Goal: Task Accomplishment & Management: Manage account settings

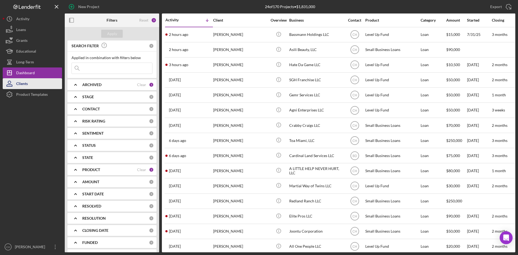
click at [35, 81] on button "Clients" at bounding box center [32, 83] width 59 height 11
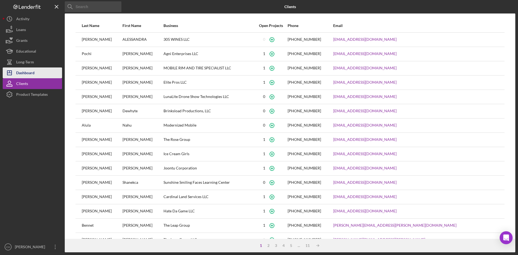
click at [27, 74] on div "Dashboard" at bounding box center [25, 73] width 18 height 12
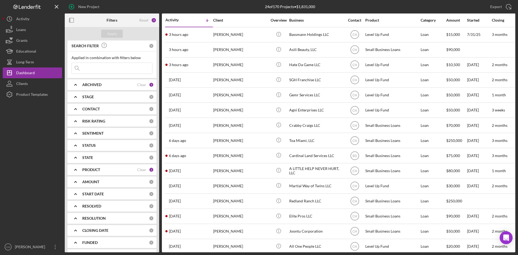
click at [97, 69] on input at bounding box center [112, 68] width 80 height 11
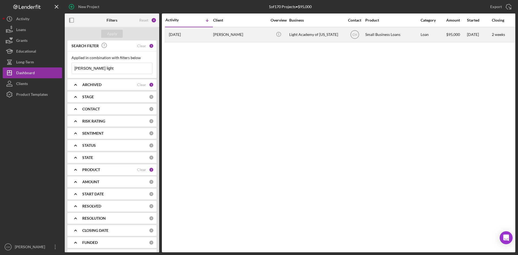
type input "[PERSON_NAME] light"
click at [181, 33] on time "[DATE]" at bounding box center [175, 34] width 12 height 4
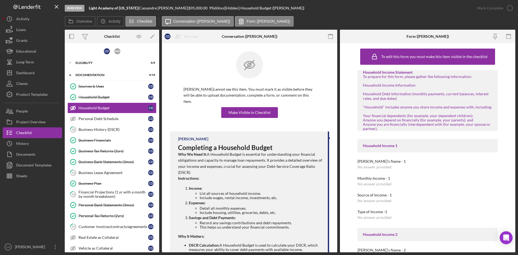
scroll to position [65, 0]
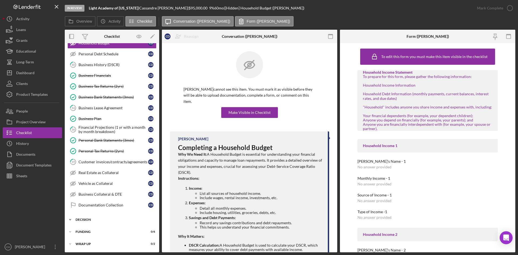
click at [87, 218] on div "Decision" at bounding box center [114, 219] width 77 height 3
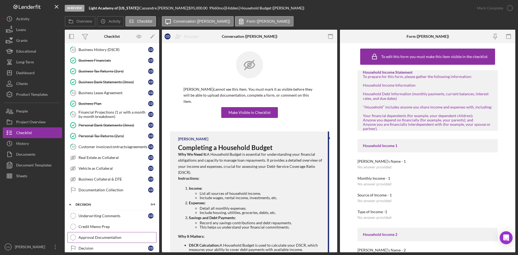
scroll to position [111, 0]
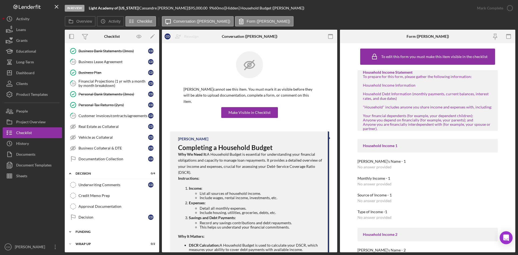
click at [95, 230] on div "Funding" at bounding box center [114, 231] width 77 height 3
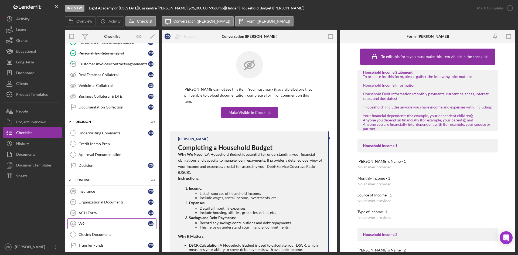
scroll to position [165, 0]
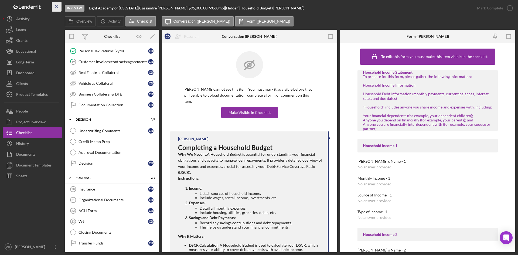
click at [57, 6] on line "button" at bounding box center [56, 6] width 3 height 3
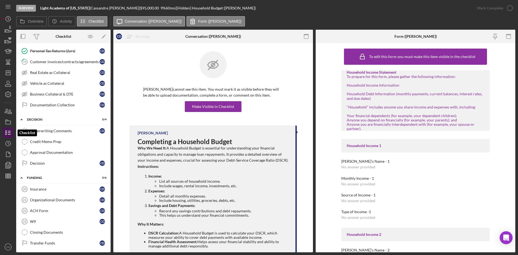
drag, startPoint x: 9, startPoint y: 133, endPoint x: 12, endPoint y: 133, distance: 3.2
click at [9, 133] on icon "button" at bounding box center [7, 132] width 13 height 13
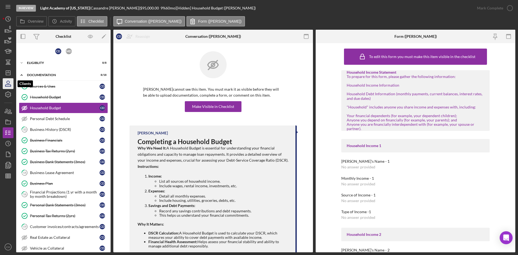
drag, startPoint x: 10, startPoint y: 83, endPoint x: 14, endPoint y: 83, distance: 4.6
click at [10, 83] on icon "button" at bounding box center [7, 83] width 13 height 13
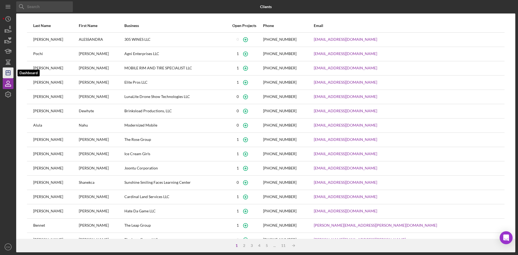
click at [10, 70] on icon "Icon/Dashboard" at bounding box center [7, 72] width 13 height 13
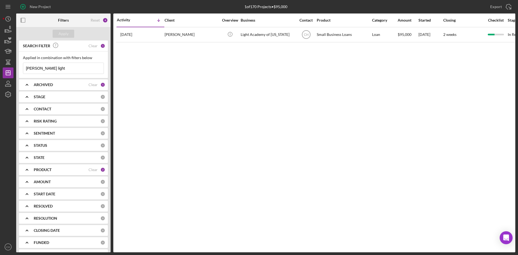
click at [55, 87] on div "ARCHIVED Clear 1" at bounding box center [69, 84] width 71 height 5
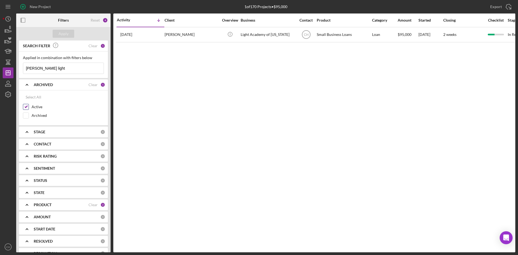
drag, startPoint x: 26, startPoint y: 116, endPoint x: 28, endPoint y: 111, distance: 6.0
click at [26, 116] on input "Archived" at bounding box center [25, 115] width 5 height 5
checkbox input "true"
click at [27, 107] on input "Active" at bounding box center [25, 106] width 5 height 5
checkbox input "false"
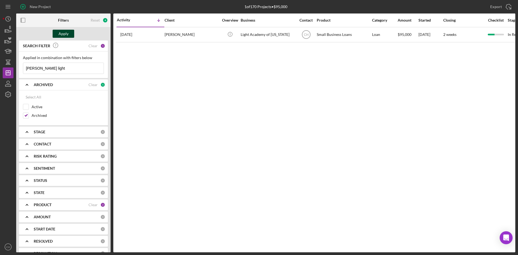
click at [66, 33] on div "Apply" at bounding box center [64, 34] width 10 height 8
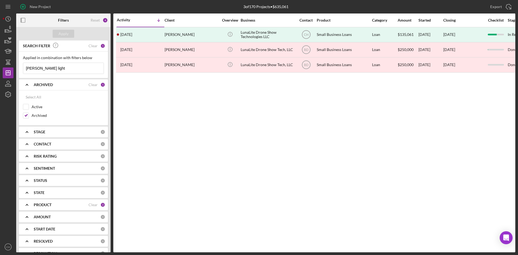
click at [52, 201] on div "PRODUCT Clear 2" at bounding box center [69, 204] width 71 height 11
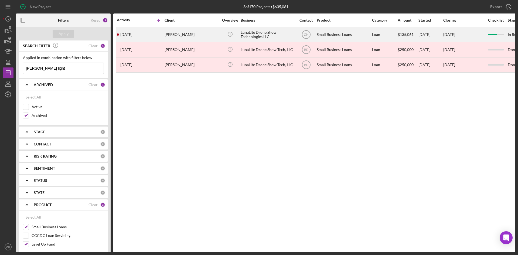
click at [191, 33] on div "[PERSON_NAME]" at bounding box center [192, 35] width 54 height 14
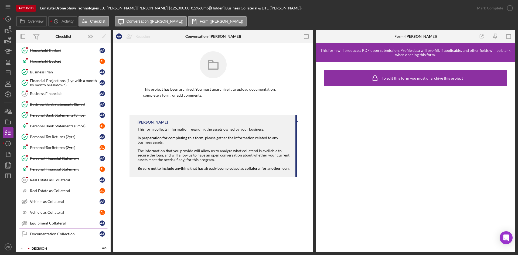
scroll to position [119, 0]
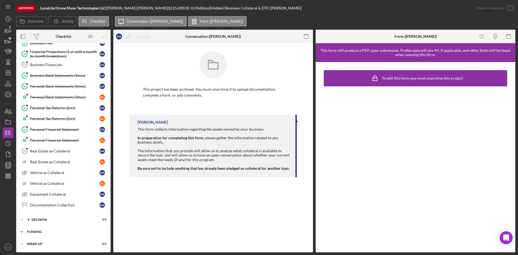
click at [45, 229] on div "Icon/Expander Funding 2 / 5" at bounding box center [63, 231] width 94 height 11
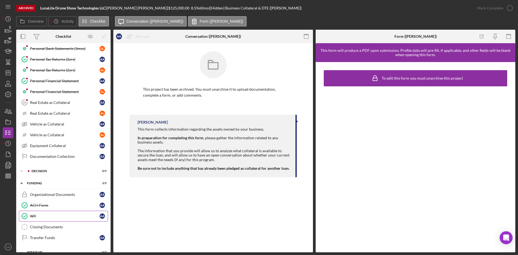
scroll to position [173, 0]
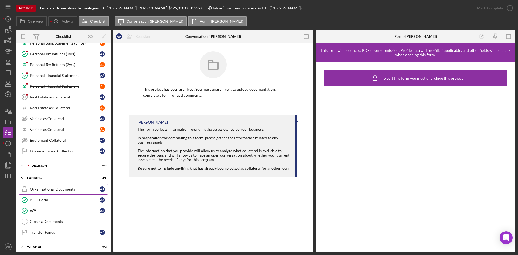
click at [54, 190] on div "Organizational Documents" at bounding box center [65, 189] width 70 height 4
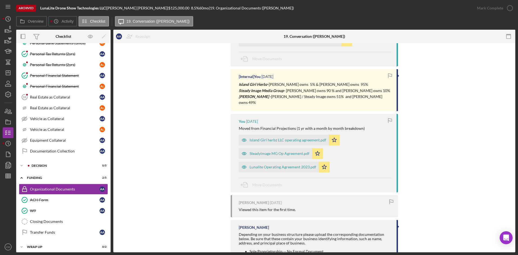
scroll to position [108, 0]
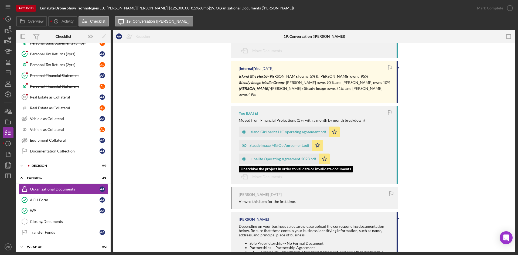
click at [282, 157] on div "Lunalite Operating Agreement 2023.pdf" at bounding box center [282, 159] width 67 height 4
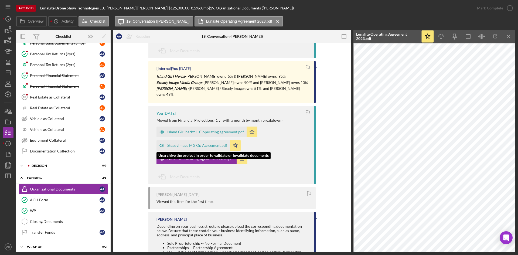
click at [192, 143] on div "Steadyimage MG Op Agreement.pdf" at bounding box center [197, 145] width 60 height 4
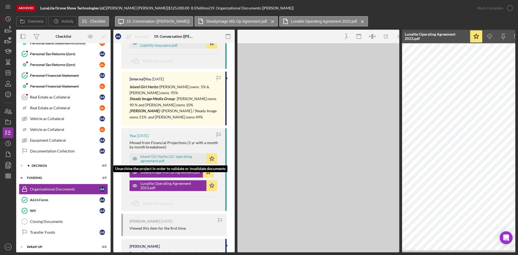
scroll to position [118, 0]
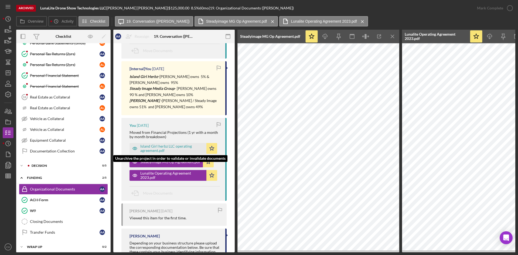
click at [166, 145] on div "Island Girl herbz LLC operating agreement.pdf" at bounding box center [171, 148] width 63 height 9
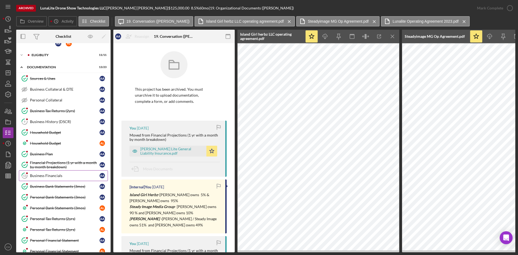
scroll to position [0, 0]
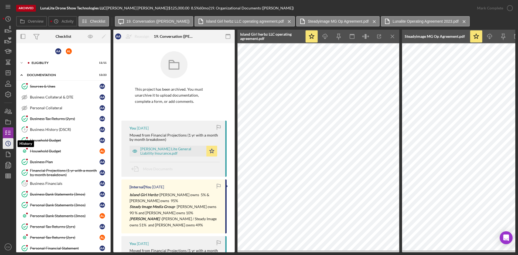
click at [5, 145] on icon "Icon/History" at bounding box center [7, 143] width 13 height 13
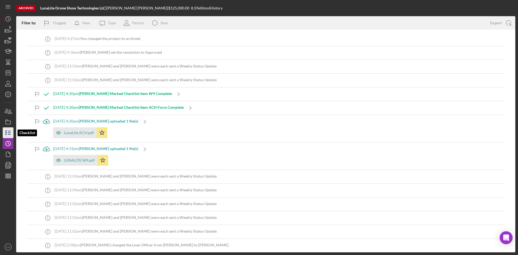
click at [9, 134] on line "button" at bounding box center [9, 134] width 2 height 0
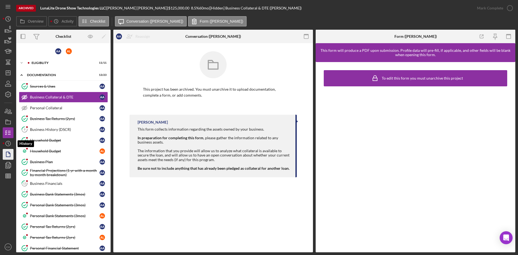
drag, startPoint x: 3, startPoint y: 145, endPoint x: 12, endPoint y: 150, distance: 10.6
click at [3, 145] on icon "Icon/History" at bounding box center [7, 143] width 13 height 13
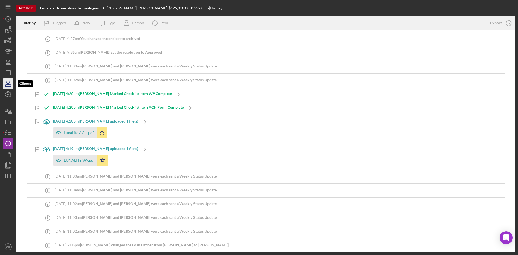
click at [9, 82] on icon "button" at bounding box center [7, 83] width 13 height 13
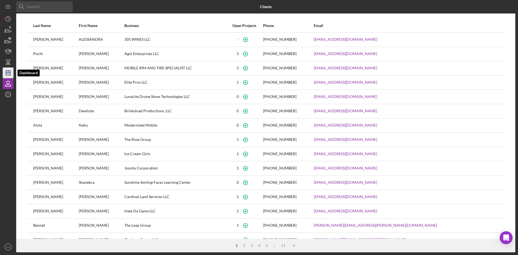
click at [8, 71] on line "button" at bounding box center [8, 72] width 0 height 2
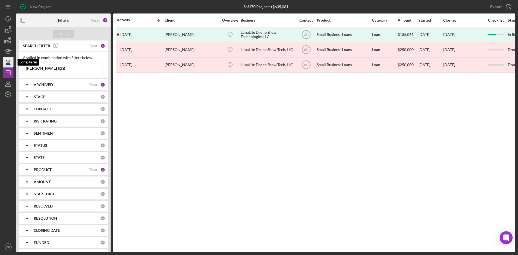
click at [9, 64] on icon "button" at bounding box center [7, 61] width 13 height 13
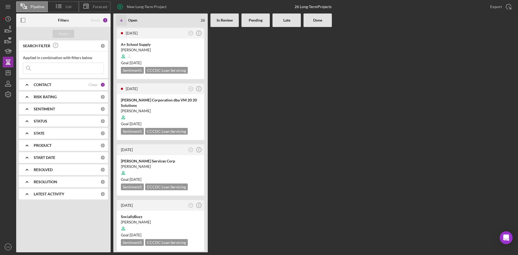
click at [54, 143] on div "PRODUCT 0" at bounding box center [69, 145] width 71 height 5
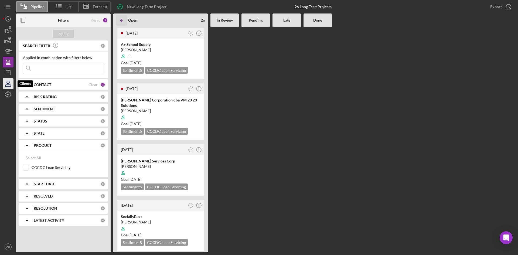
click at [7, 81] on icon "button" at bounding box center [8, 82] width 3 height 3
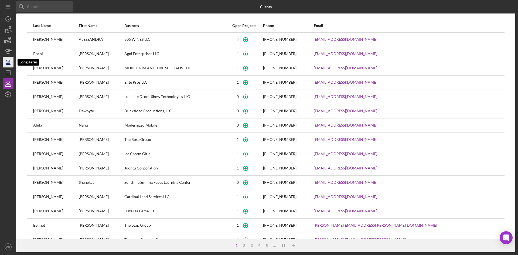
click at [9, 65] on icon "button" at bounding box center [8, 64] width 5 height 1
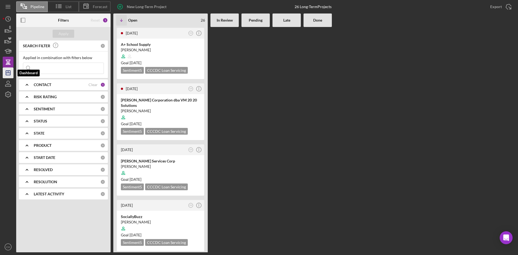
click at [9, 74] on icon "Icon/Dashboard" at bounding box center [7, 72] width 13 height 13
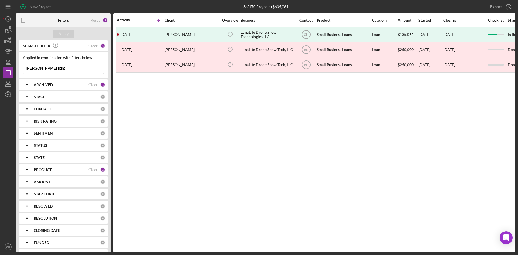
click at [57, 87] on div "ARCHIVED Clear 1" at bounding box center [69, 84] width 71 height 11
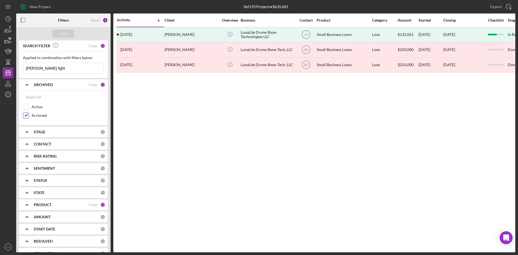
click at [27, 115] on input "Archived" at bounding box center [25, 115] width 5 height 5
checkbox input "false"
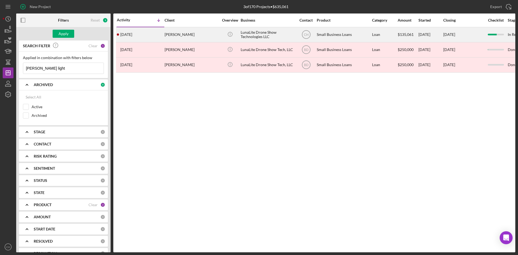
click at [197, 36] on div "[PERSON_NAME]" at bounding box center [192, 35] width 54 height 14
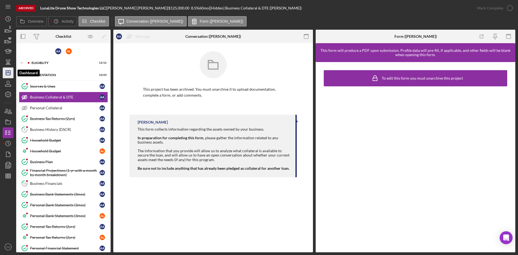
click at [8, 72] on line "button" at bounding box center [8, 72] width 0 height 2
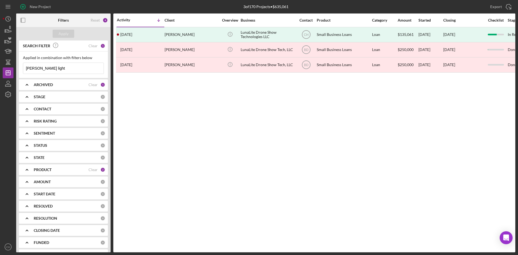
drag, startPoint x: 49, startPoint y: 71, endPoint x: 2, endPoint y: 72, distance: 47.2
click at [2, 72] on div "New Project 3 of 170 Projects • $635,061 [PERSON_NAME] light Export Icon/Export…" at bounding box center [259, 127] width 518 height 255
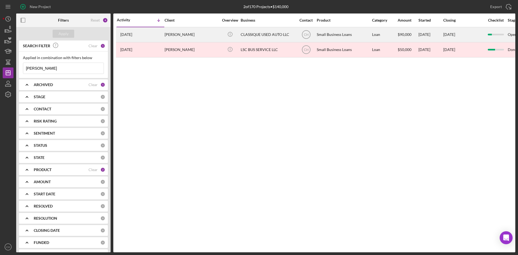
type input "[PERSON_NAME]"
click at [208, 35] on div "[PERSON_NAME]" at bounding box center [192, 35] width 54 height 14
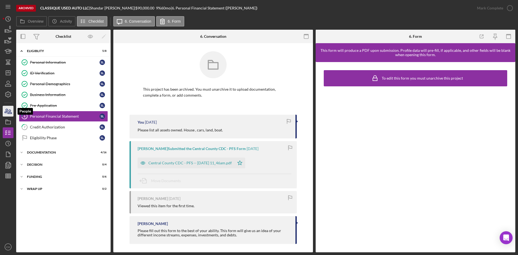
click at [11, 111] on icon "button" at bounding box center [10, 112] width 4 height 4
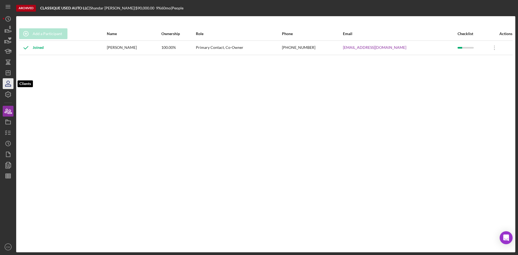
click at [6, 86] on icon "button" at bounding box center [7, 86] width 5 height 2
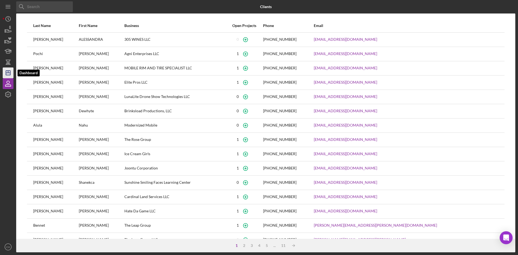
click at [5, 71] on icon "Icon/Dashboard" at bounding box center [7, 72] width 13 height 13
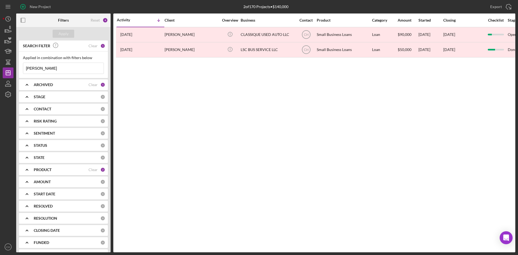
click at [54, 68] on input "[PERSON_NAME]" at bounding box center [63, 68] width 80 height 11
drag, startPoint x: 52, startPoint y: 69, endPoint x: 9, endPoint y: 59, distance: 43.6
click at [0, 68] on div "New Project 2 of 170 Projects • $140,000 [PERSON_NAME] Export Icon/Export Filte…" at bounding box center [259, 127] width 518 height 255
type input "[PERSON_NAME]"
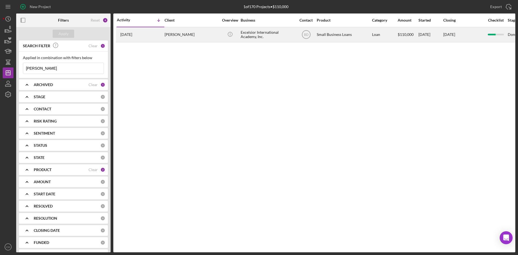
click at [206, 36] on div "[PERSON_NAME]" at bounding box center [192, 35] width 54 height 14
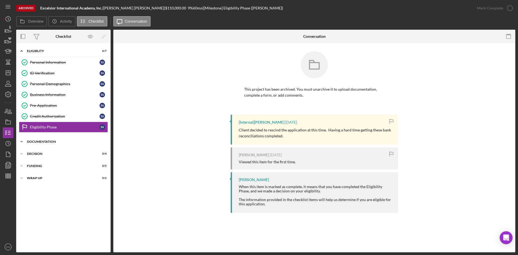
click at [68, 143] on div "Icon/Expander Documentation 11 / 17" at bounding box center [63, 141] width 94 height 11
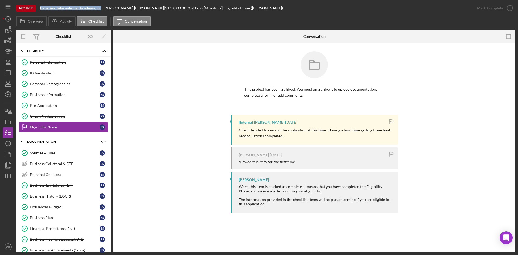
drag, startPoint x: 53, startPoint y: 6, endPoint x: 40, endPoint y: 6, distance: 12.7
click at [40, 6] on b "Excelsior International Academy, Inc." at bounding box center [71, 8] width 62 height 5
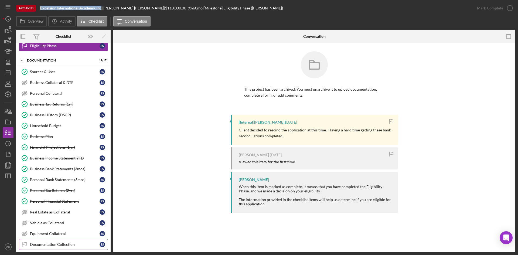
scroll to position [121, 0]
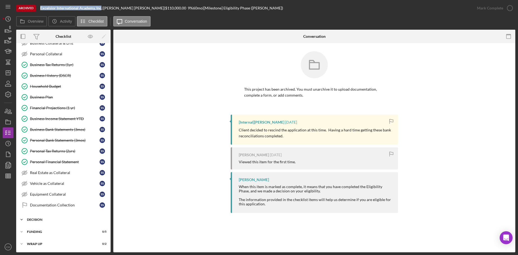
click at [44, 220] on div "Decision" at bounding box center [65, 219] width 77 height 3
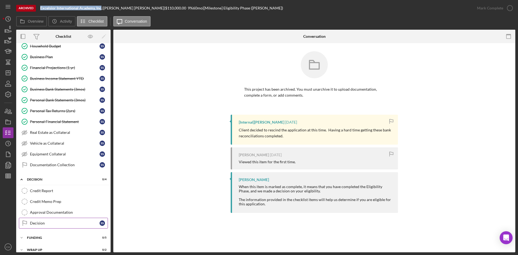
scroll to position [167, 0]
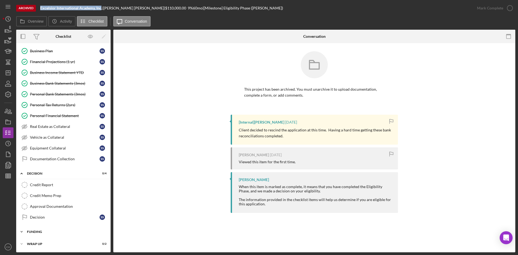
click at [39, 232] on div "Funding" at bounding box center [65, 231] width 77 height 3
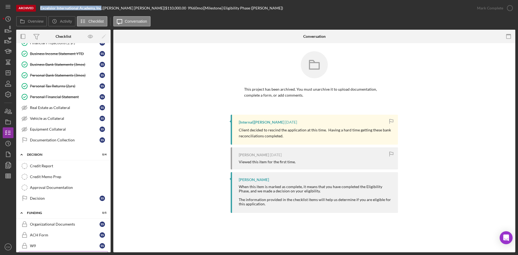
scroll to position [194, 0]
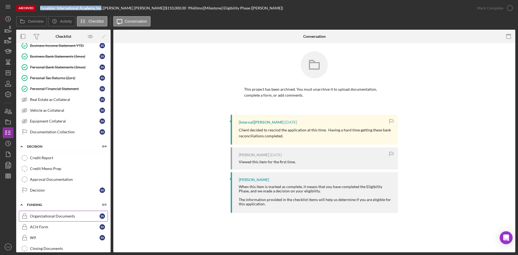
click at [48, 216] on div "Organizational Documents" at bounding box center [65, 216] width 70 height 4
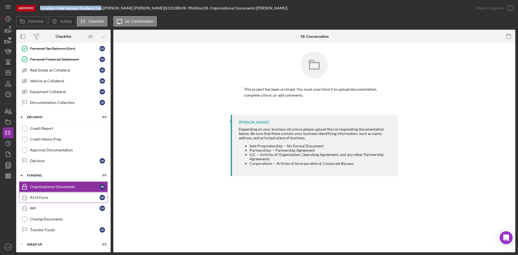
scroll to position [224, 0]
click at [47, 185] on div "Organizational Documents" at bounding box center [65, 186] width 70 height 4
click at [23, 186] on icon "Organizational Documents" at bounding box center [24, 185] width 13 height 13
click at [67, 187] on div "Organizational Documents" at bounding box center [65, 186] width 70 height 4
click at [103, 185] on div "S S" at bounding box center [102, 185] width 5 height 5
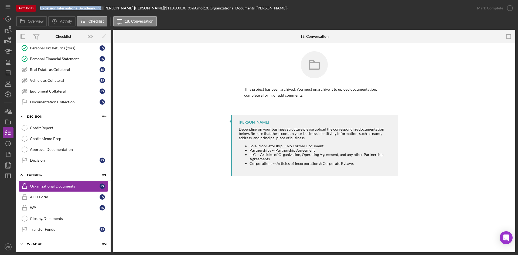
click at [64, 186] on div "Organizational Documents" at bounding box center [65, 186] width 70 height 4
click at [28, 187] on icon "Organizational Documents" at bounding box center [24, 185] width 13 height 13
click at [31, 199] on icon "ACH Form" at bounding box center [24, 196] width 13 height 13
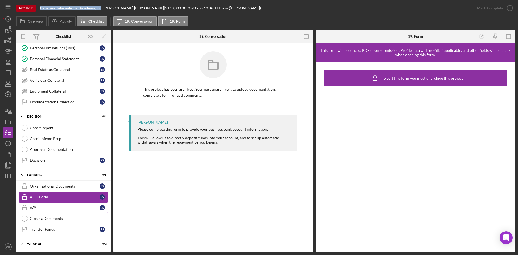
click at [29, 206] on icon "W9" at bounding box center [24, 207] width 13 height 13
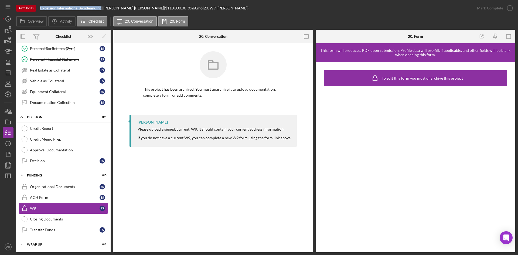
scroll to position [224, 0]
click at [37, 197] on div "ACH Form" at bounding box center [65, 197] width 70 height 4
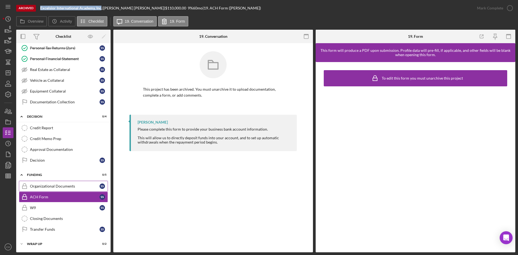
click at [36, 187] on div "Organizational Documents" at bounding box center [65, 186] width 70 height 4
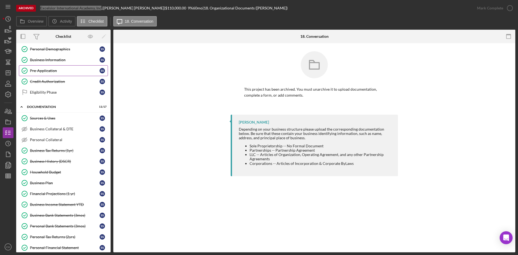
scroll to position [8, 0]
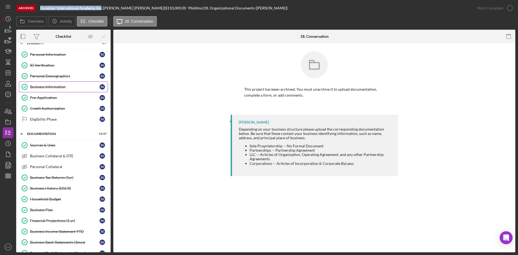
click at [55, 86] on div "Business Information" at bounding box center [65, 87] width 70 height 4
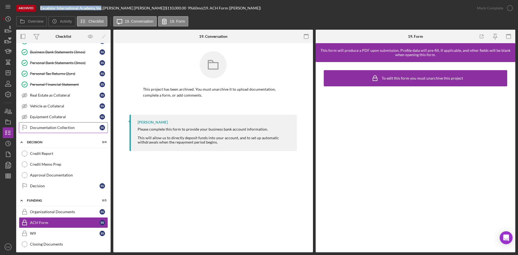
scroll to position [224, 0]
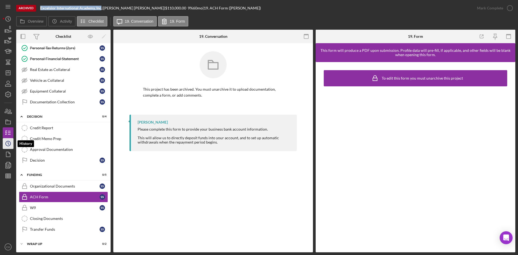
click at [8, 145] on icon "Icon/History" at bounding box center [7, 143] width 13 height 13
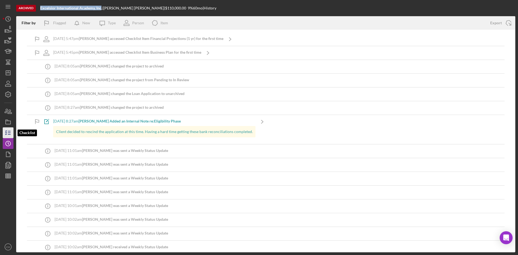
click at [9, 132] on icon "button" at bounding box center [7, 132] width 13 height 13
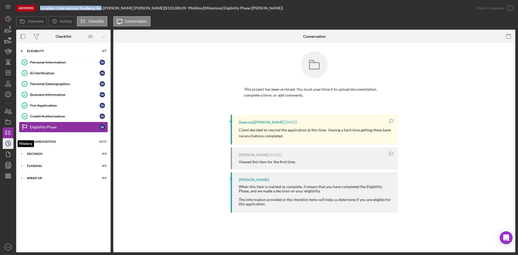
click at [9, 147] on icon "Icon/History" at bounding box center [7, 143] width 13 height 13
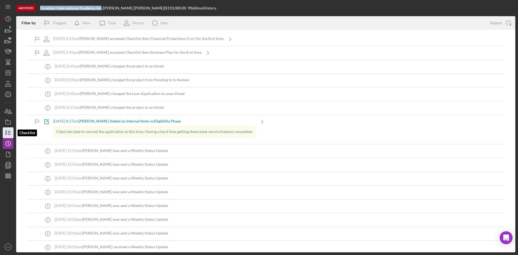
click at [5, 131] on polyline "button" at bounding box center [5, 131] width 1 height 1
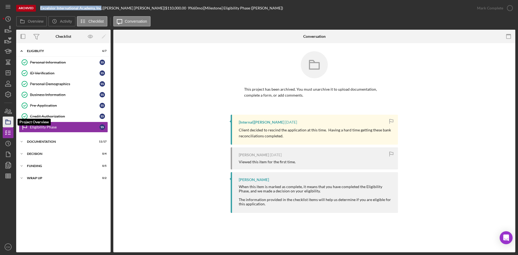
click at [10, 122] on icon "button" at bounding box center [7, 121] width 13 height 13
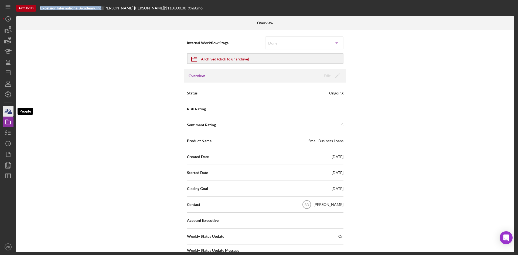
click at [9, 112] on icon "button" at bounding box center [10, 112] width 4 height 4
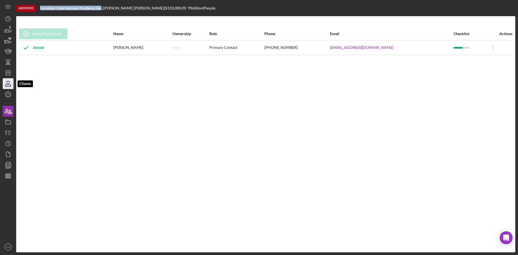
click at [8, 85] on icon "button" at bounding box center [7, 86] width 5 height 2
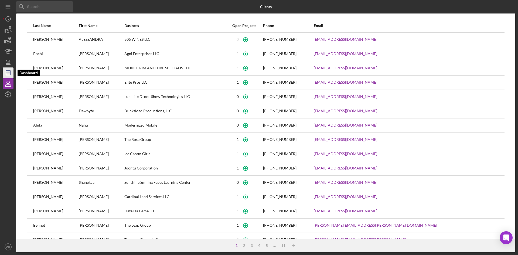
click at [9, 75] on polygon "button" at bounding box center [8, 73] width 4 height 4
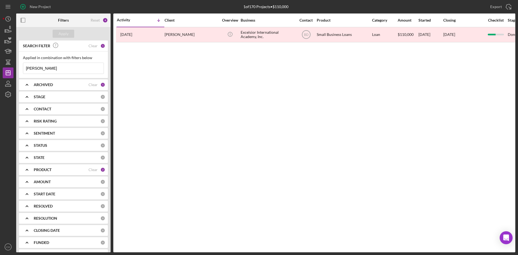
click at [77, 84] on div "ARCHIVED" at bounding box center [61, 85] width 55 height 4
drag, startPoint x: 27, startPoint y: 106, endPoint x: 25, endPoint y: 116, distance: 10.2
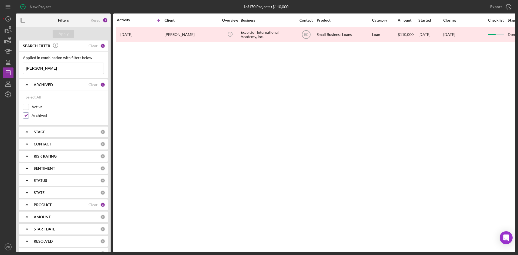
click at [28, 106] on input "Active" at bounding box center [25, 106] width 5 height 5
checkbox input "true"
click at [26, 117] on input "Archived" at bounding box center [25, 115] width 5 height 5
checkbox input "false"
click at [68, 33] on div "Apply" at bounding box center [64, 34] width 10 height 8
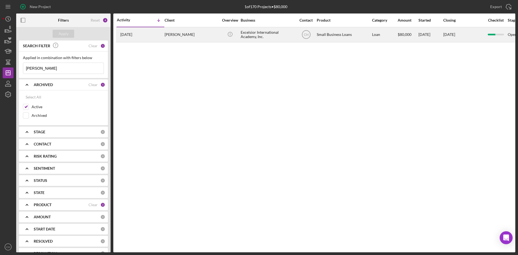
click at [157, 35] on div "[DATE] [PERSON_NAME]" at bounding box center [140, 35] width 47 height 14
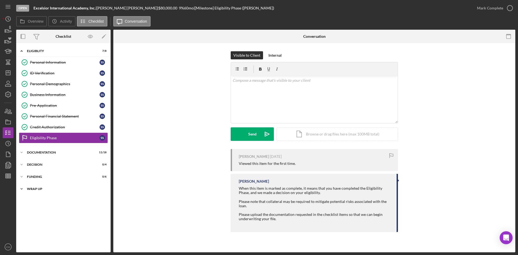
click at [35, 189] on div "Wrap up" at bounding box center [65, 188] width 77 height 3
click at [36, 178] on div "Funding" at bounding box center [65, 176] width 77 height 3
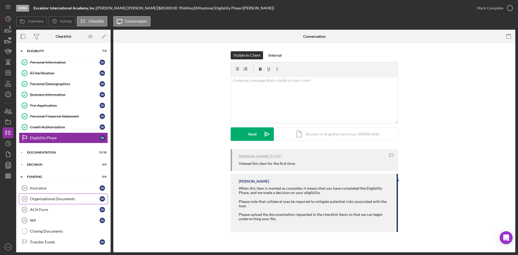
click at [56, 200] on div "Organizational Documents" at bounding box center [65, 199] width 70 height 4
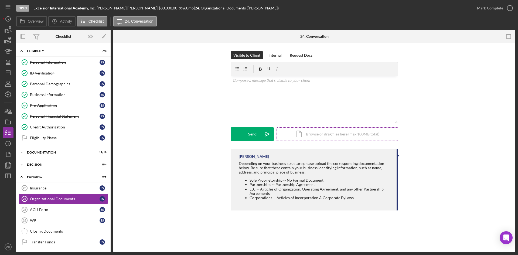
click at [302, 134] on div "Icon/Document Browse or drag files here (max 100MB total) Tap to choose files o…" at bounding box center [336, 133] width 121 height 13
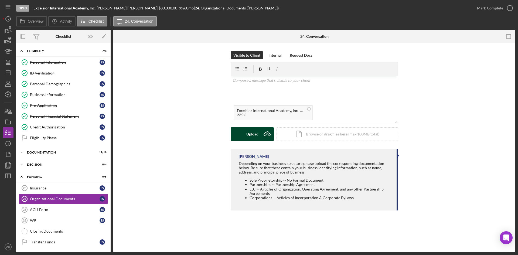
click at [250, 132] on div "Upload" at bounding box center [252, 133] width 12 height 13
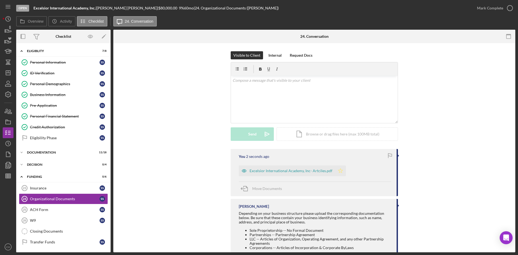
click at [338, 168] on icon "Icon/Star" at bounding box center [340, 170] width 11 height 11
click at [487, 8] on div "Mark Complete" at bounding box center [490, 8] width 26 height 11
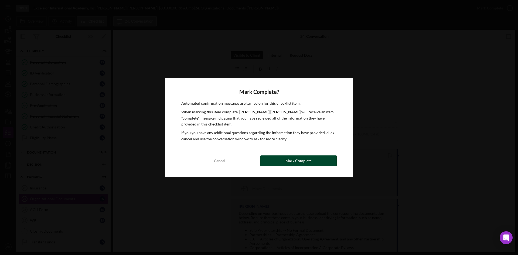
click at [299, 160] on div "Mark Complete" at bounding box center [298, 160] width 26 height 11
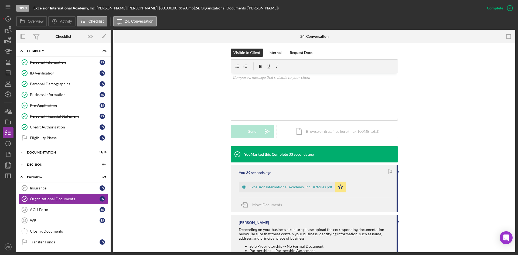
scroll to position [108, 0]
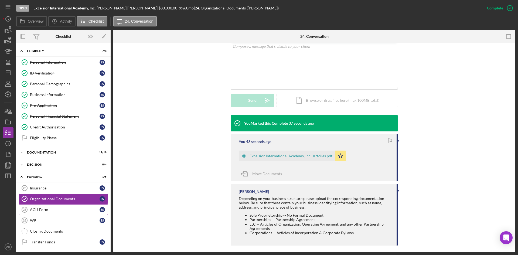
click at [47, 209] on div "ACH Form" at bounding box center [65, 209] width 70 height 4
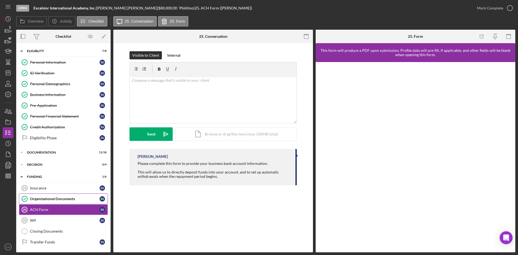
click at [59, 194] on link "Organizational Documents Organizational Documents S S" at bounding box center [63, 198] width 89 height 11
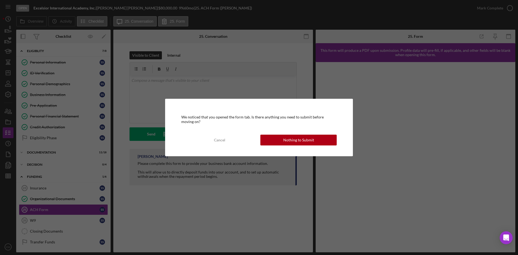
click at [280, 132] on div "We noticed that you opened the form tab. Is there anything you need to submit b…" at bounding box center [259, 127] width 188 height 57
click at [282, 138] on button "Nothing to Submit" at bounding box center [298, 140] width 76 height 11
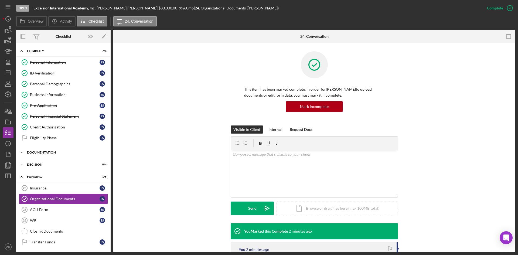
click at [35, 153] on div "Documentation" at bounding box center [65, 152] width 77 height 3
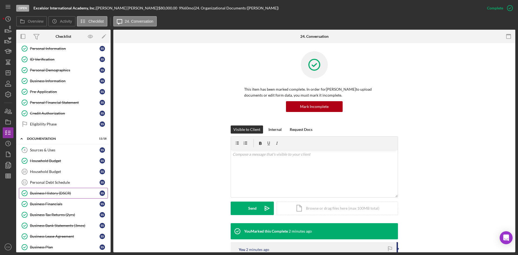
scroll to position [27, 0]
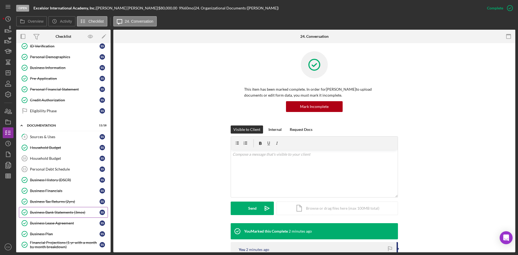
click at [46, 214] on div "Business Bank Statements (3mos)" at bounding box center [65, 212] width 70 height 4
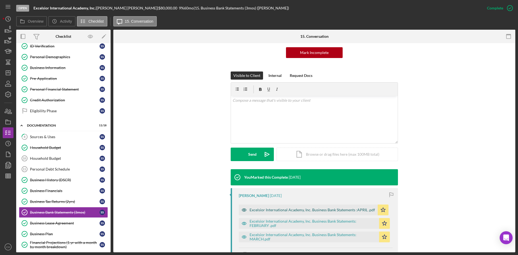
scroll to position [108, 0]
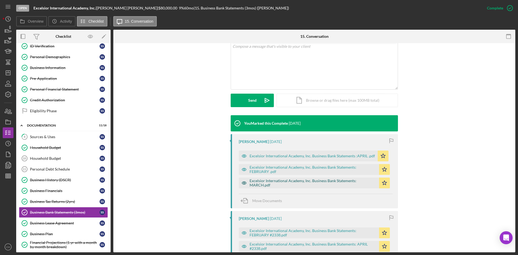
drag, startPoint x: 273, startPoint y: 184, endPoint x: 278, endPoint y: 180, distance: 6.9
click at [273, 182] on div "Excelsior International Academy, Inc. Business Bank Statements: MARCH.pdf" at bounding box center [312, 183] width 127 height 9
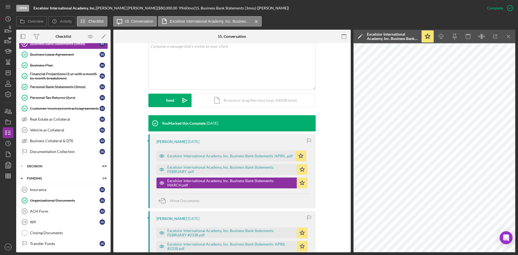
scroll to position [234, 0]
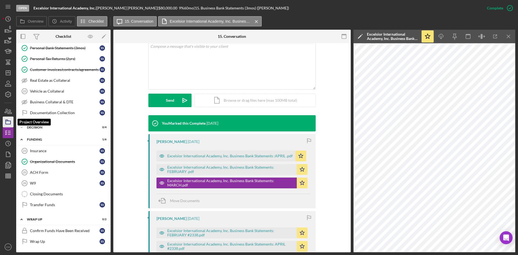
click at [7, 124] on rect "button" at bounding box center [8, 122] width 5 height 3
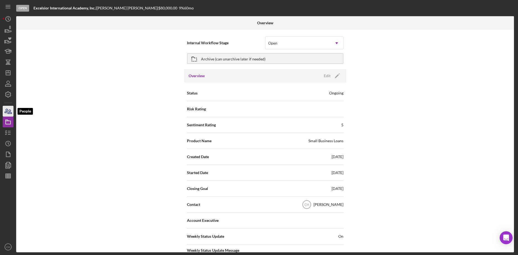
click at [8, 112] on icon "button" at bounding box center [7, 110] width 13 height 13
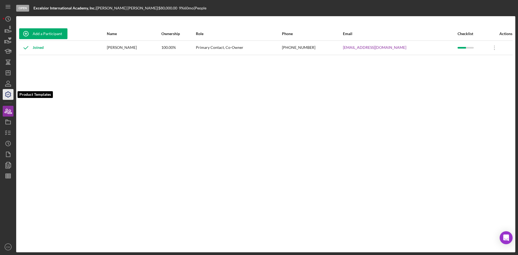
click at [9, 93] on icon "button" at bounding box center [7, 94] width 13 height 13
